Goal: Information Seeking & Learning: Understand process/instructions

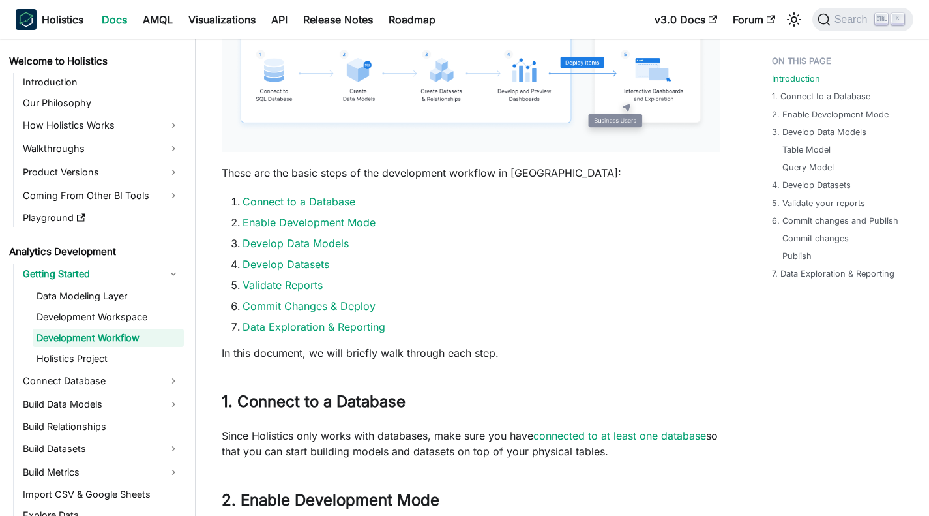
scroll to position [524, 0]
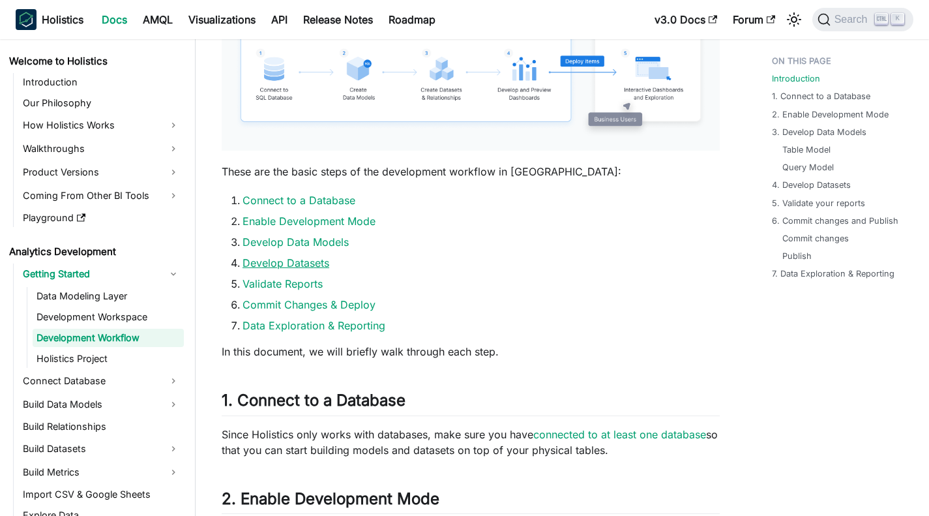
click at [276, 260] on link "Develop Datasets" at bounding box center [286, 262] width 87 height 13
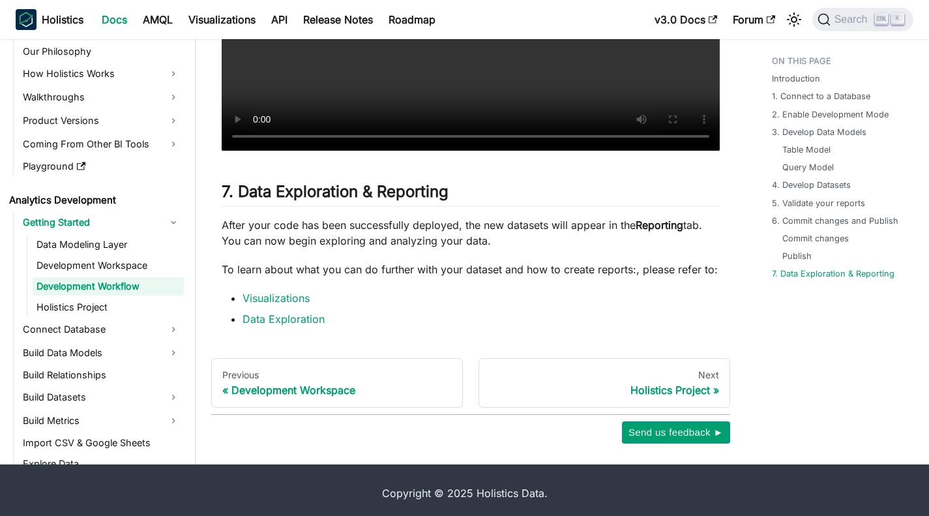
scroll to position [5616, 0]
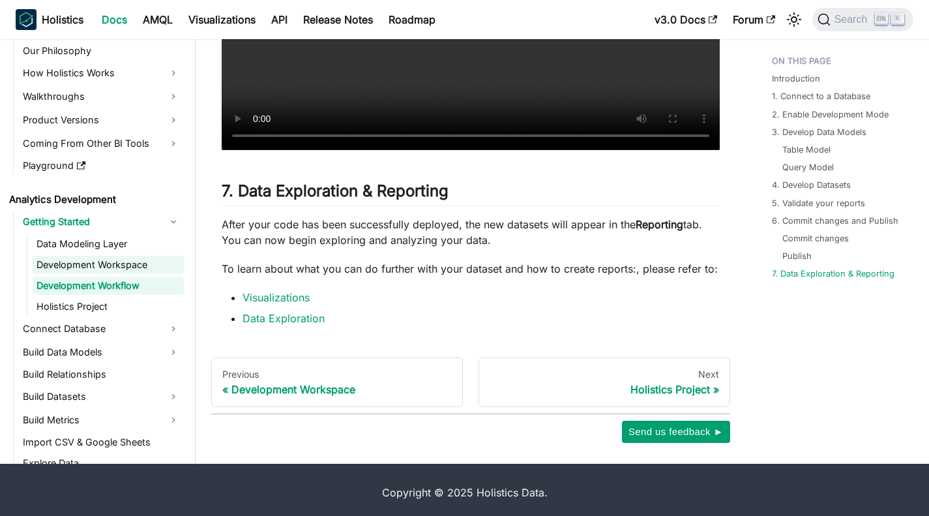
click at [67, 259] on link "Development Workspace" at bounding box center [108, 265] width 151 height 18
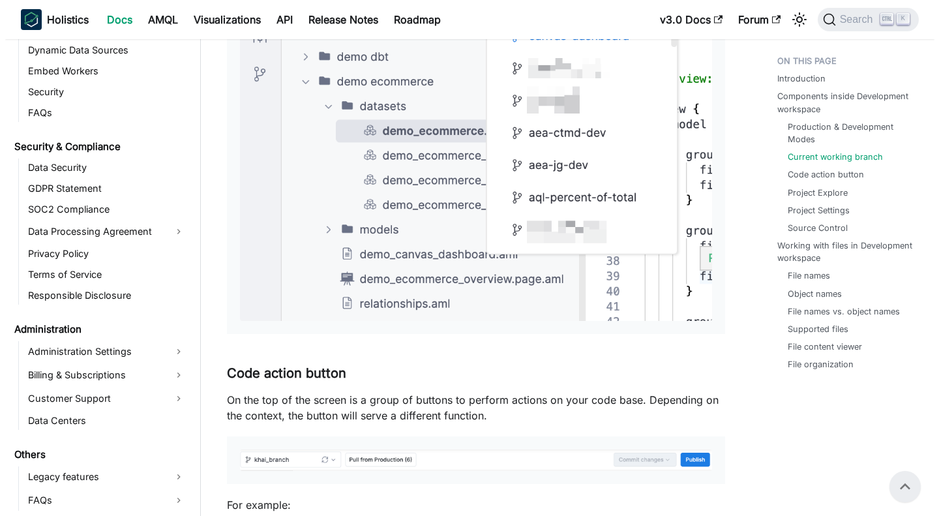
scroll to position [1210, 0]
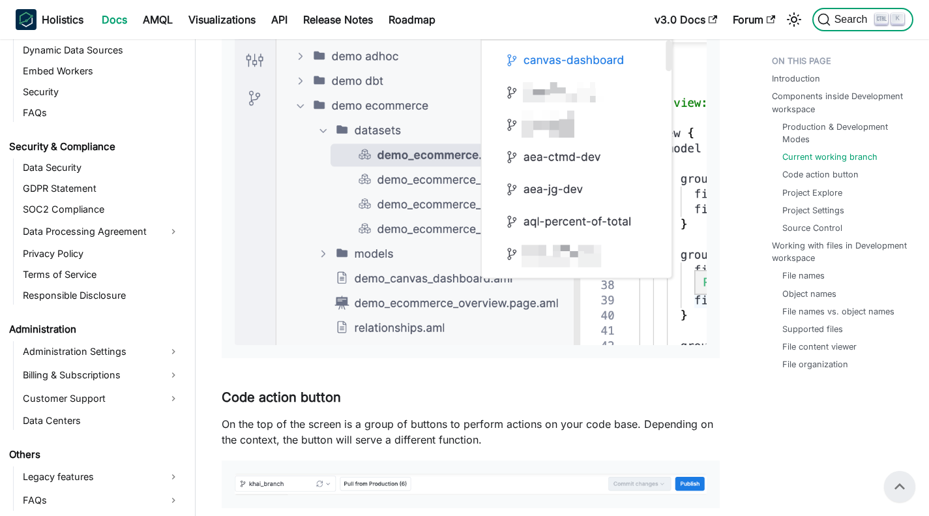
click at [858, 14] on span "Search" at bounding box center [853, 20] width 45 height 12
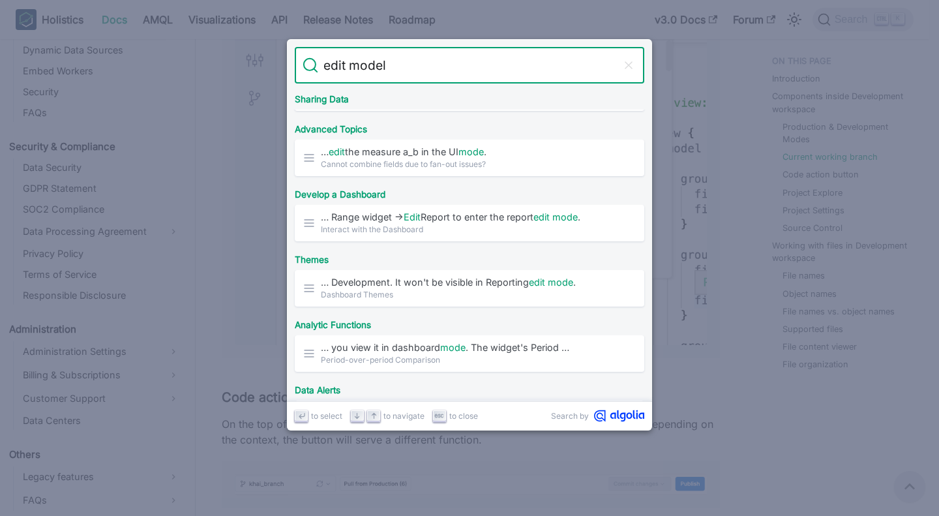
scroll to position [762, 0]
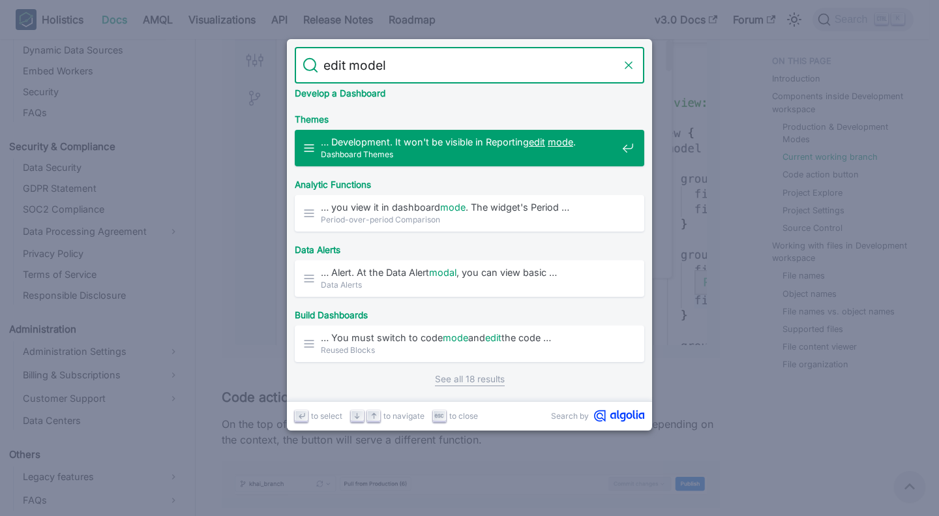
type input "edit model"
click at [624, 68] on icon "Clear the query" at bounding box center [628, 65] width 13 height 13
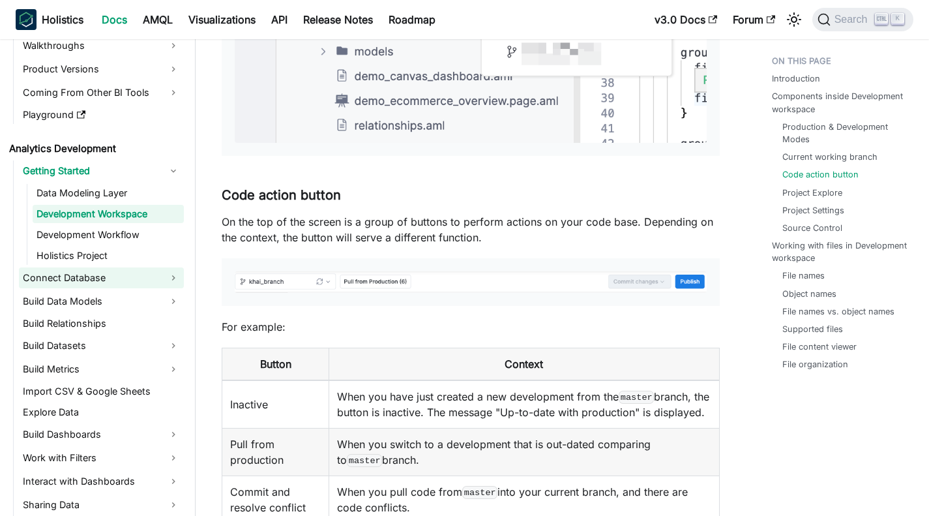
scroll to position [0, 0]
